Goal: Check status: Check status

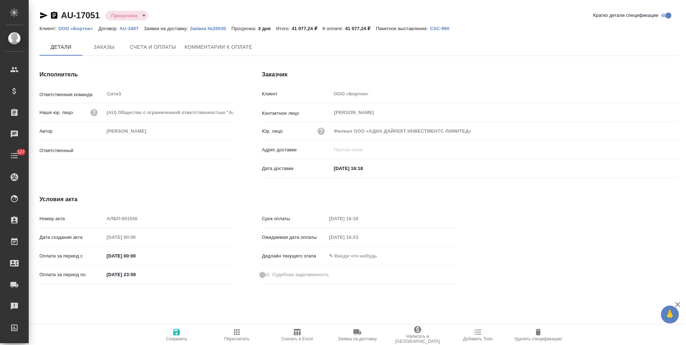
type input "Никитина Татьяна"
click at [160, 50] on span "Счета и оплаты" at bounding box center [153, 47] width 46 height 9
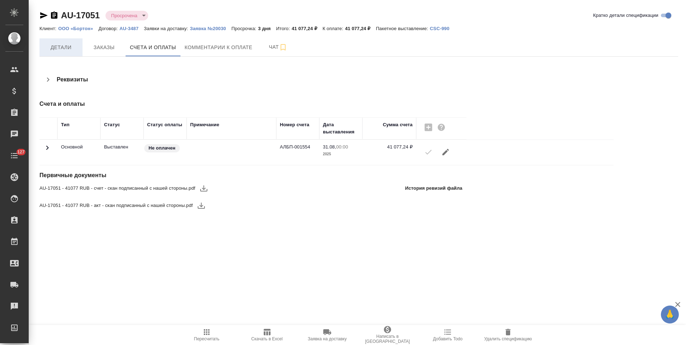
drag, startPoint x: 55, startPoint y: 17, endPoint x: 76, endPoint y: 40, distance: 31.0
click at [55, 17] on icon "button" at bounding box center [54, 14] width 6 height 7
click at [41, 13] on icon "button" at bounding box center [44, 15] width 8 height 6
